Goal: Information Seeking & Learning: Understand process/instructions

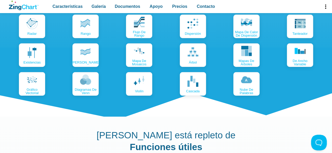
scroll to position [712, 0]
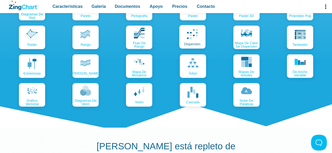
click at [181, 38] on link "dispersión" at bounding box center [192, 37] width 26 height 24
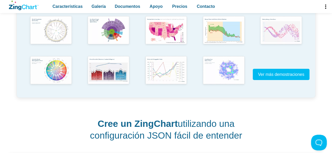
scroll to position [170, 0]
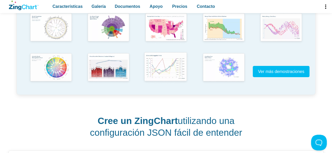
click at [147, 73] on img "Contenido de la aplicación" at bounding box center [165, 68] width 47 height 34
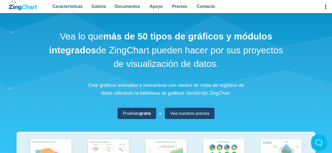
scroll to position [0, 0]
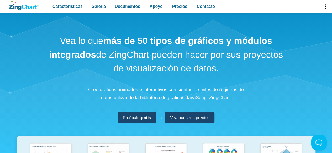
click at [323, 7] on span "Encabezado de la aplicación" at bounding box center [324, 6] width 13 height 13
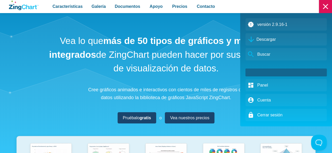
click at [227, 63] on div "Encabezado de la aplicación" at bounding box center [166, 76] width 332 height 153
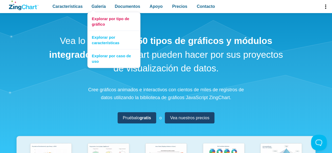
click at [92, 19] on font "Explorar por tipo de gráfico" at bounding box center [110, 22] width 37 height 10
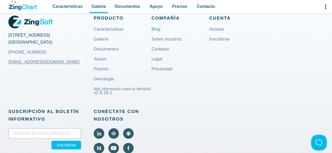
scroll to position [291, 0]
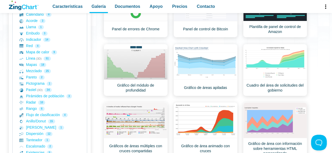
scroll to position [151, 0]
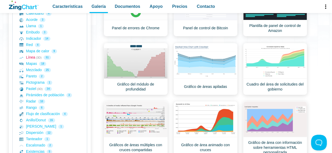
click at [27, 60] on link "Línea (3D) 51" at bounding box center [49, 58] width 61 height 6
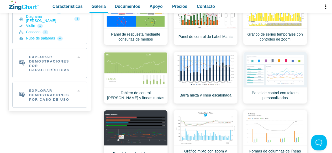
scroll to position [328, 0]
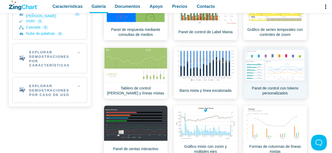
click at [280, 63] on link "Panel de control con tokens personalizados" at bounding box center [275, 73] width 64 height 52
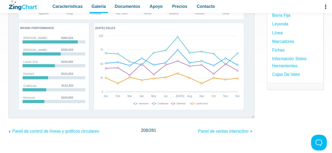
scroll to position [114, 0]
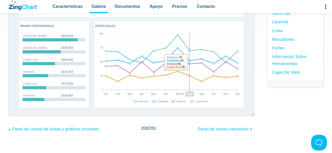
drag, startPoint x: 177, startPoint y: 34, endPoint x: 252, endPoint y: 50, distance: 76.2
click at [252, 50] on div "​ Desarrollado por ZingChart DEPARTMENT PERFORMANCE BRAND PERFORMANCE TODAY'S S…" at bounding box center [131, 37] width 246 height 157
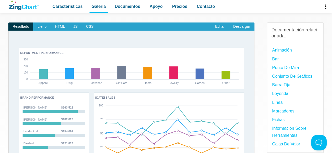
scroll to position [40, 0]
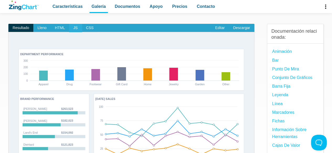
click at [69, 30] on span "JS" at bounding box center [75, 28] width 13 height 8
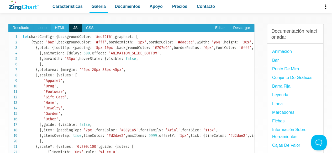
click at [62, 30] on font "HTML" at bounding box center [60, 28] width 10 height 4
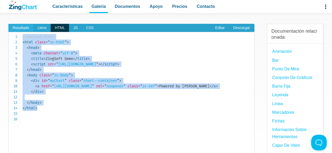
drag, startPoint x: 72, startPoint y: 128, endPoint x: 22, endPoint y: 31, distance: 109.8
click at [22, 31] on section "Resultado Lleno HTML JS CSS Editar Descargar ​ Desarrollado por ZingChart DEPAR…" at bounding box center [131, 97] width 246 height 147
copy pre "<!doctype html> < html class = " zc-html " > < head > < meta charset = " utf-8 …"
click at [23, 26] on font "Resultado" at bounding box center [21, 28] width 17 height 4
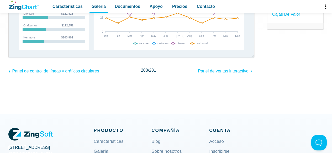
scroll to position [0, 0]
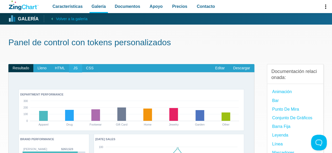
click at [79, 67] on span "JS" at bounding box center [75, 68] width 13 height 8
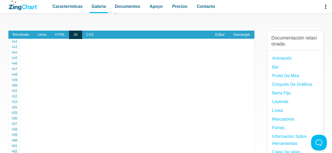
scroll to position [33, 0]
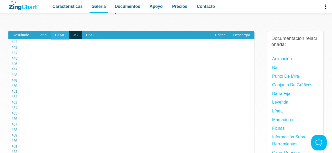
click at [56, 36] on font "HTML" at bounding box center [60, 35] width 10 height 4
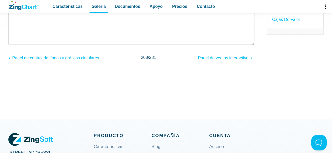
scroll to position [0, 0]
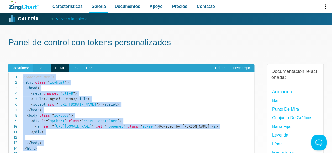
click at [24, 67] on font "Resultado" at bounding box center [21, 68] width 17 height 4
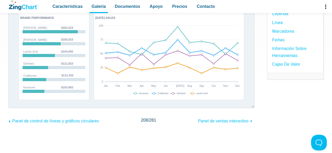
scroll to position [121, 0]
